Goal: Task Accomplishment & Management: Manage account settings

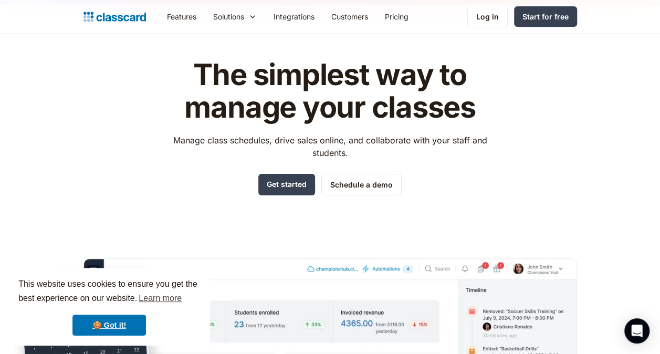
scroll to position [8, 0]
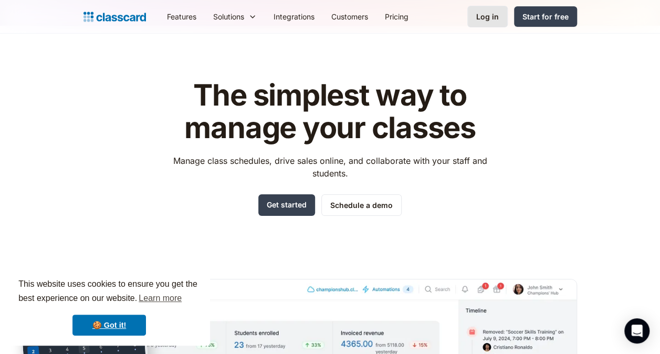
click at [479, 15] on div "Log in" at bounding box center [488, 16] width 23 height 11
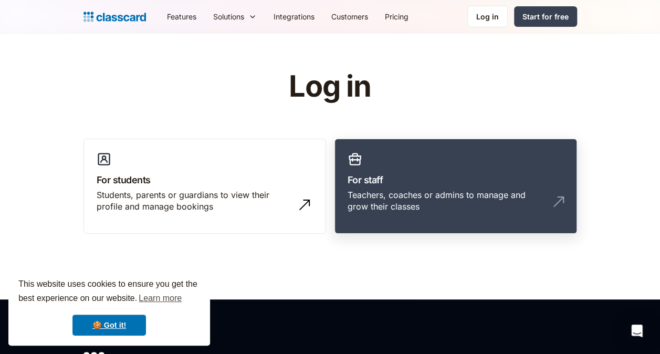
click at [408, 167] on link "For staff Teachers, coaches or admins to manage and grow their classes" at bounding box center [456, 187] width 243 height 96
